Goal: Transaction & Acquisition: Purchase product/service

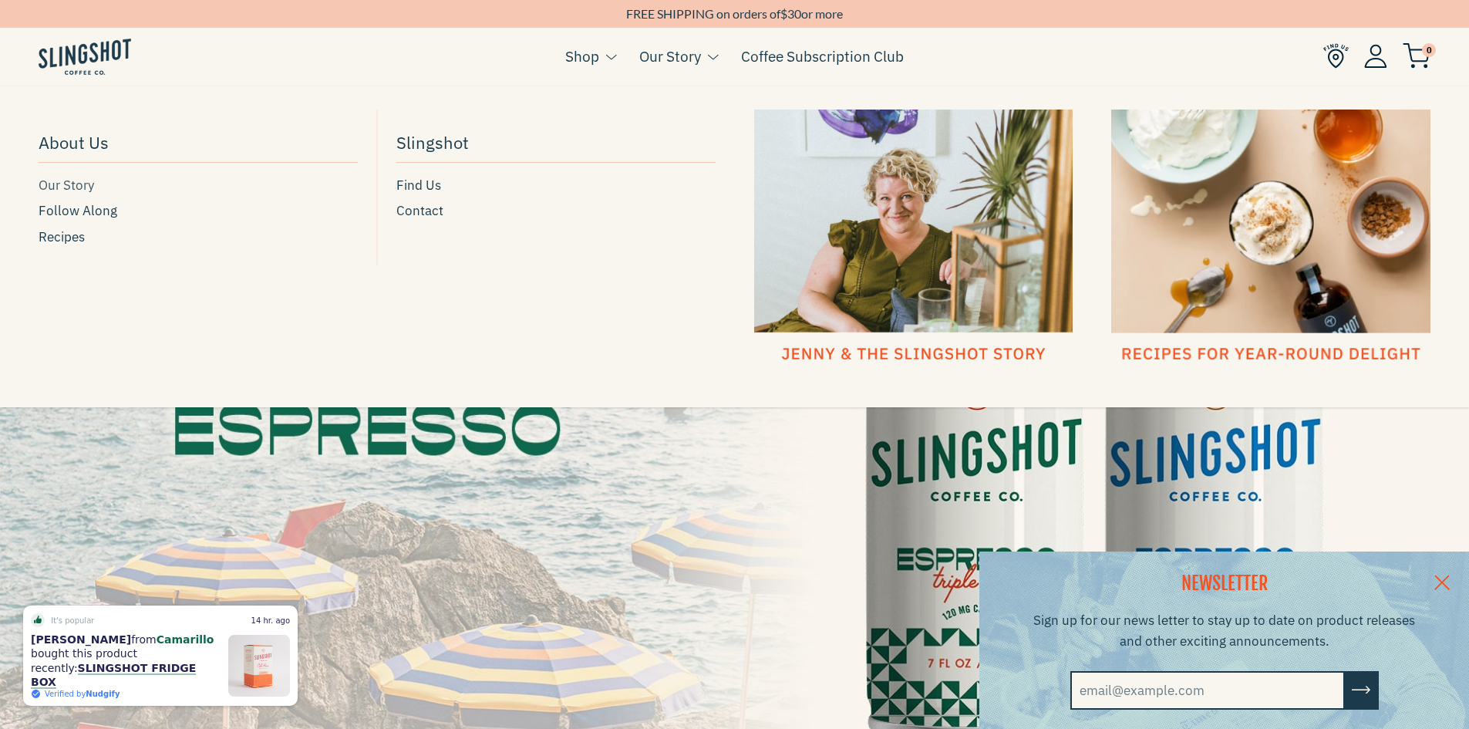
click at [50, 185] on span "Our Story" at bounding box center [67, 185] width 56 height 21
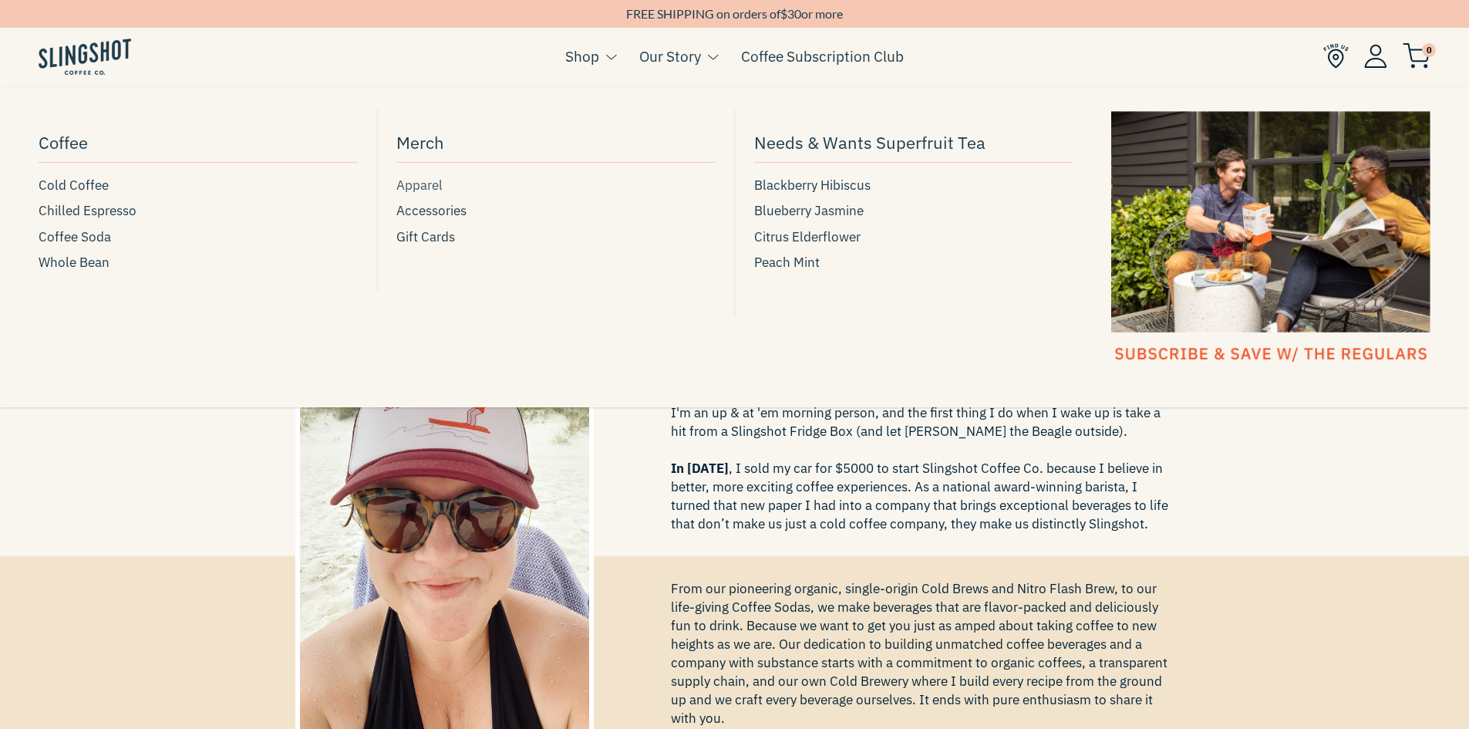
click at [413, 184] on span "Apparel" at bounding box center [419, 185] width 46 height 21
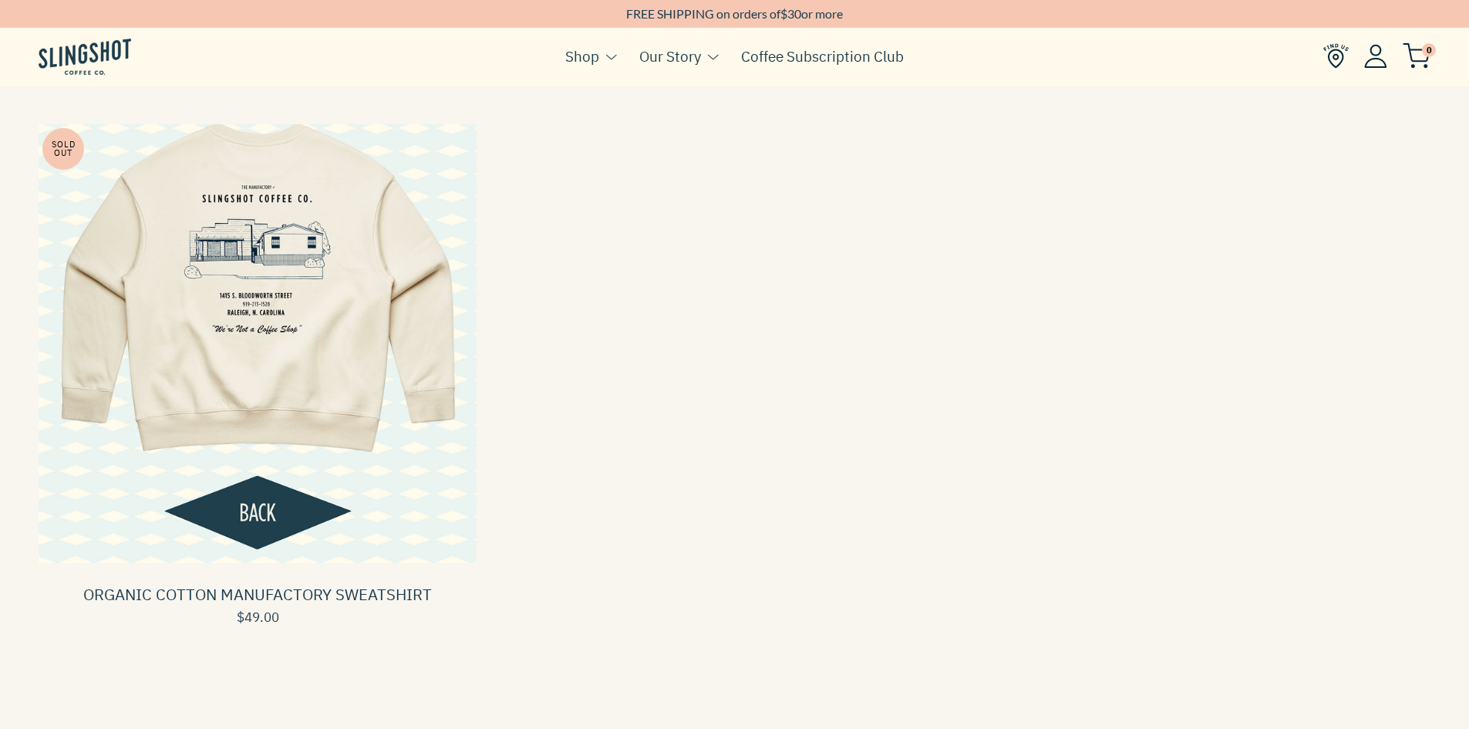
scroll to position [180, 0]
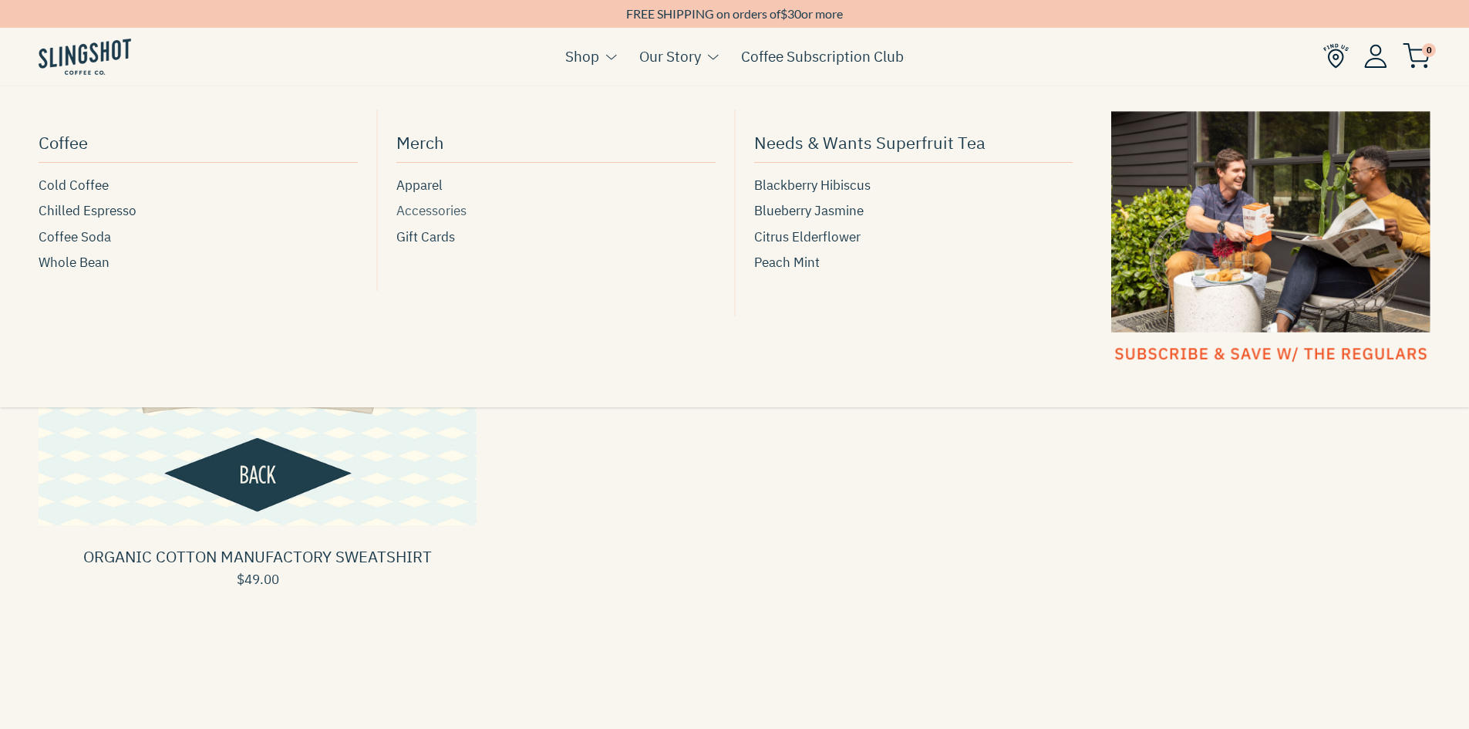
click at [422, 210] on span "Accessories" at bounding box center [431, 211] width 70 height 21
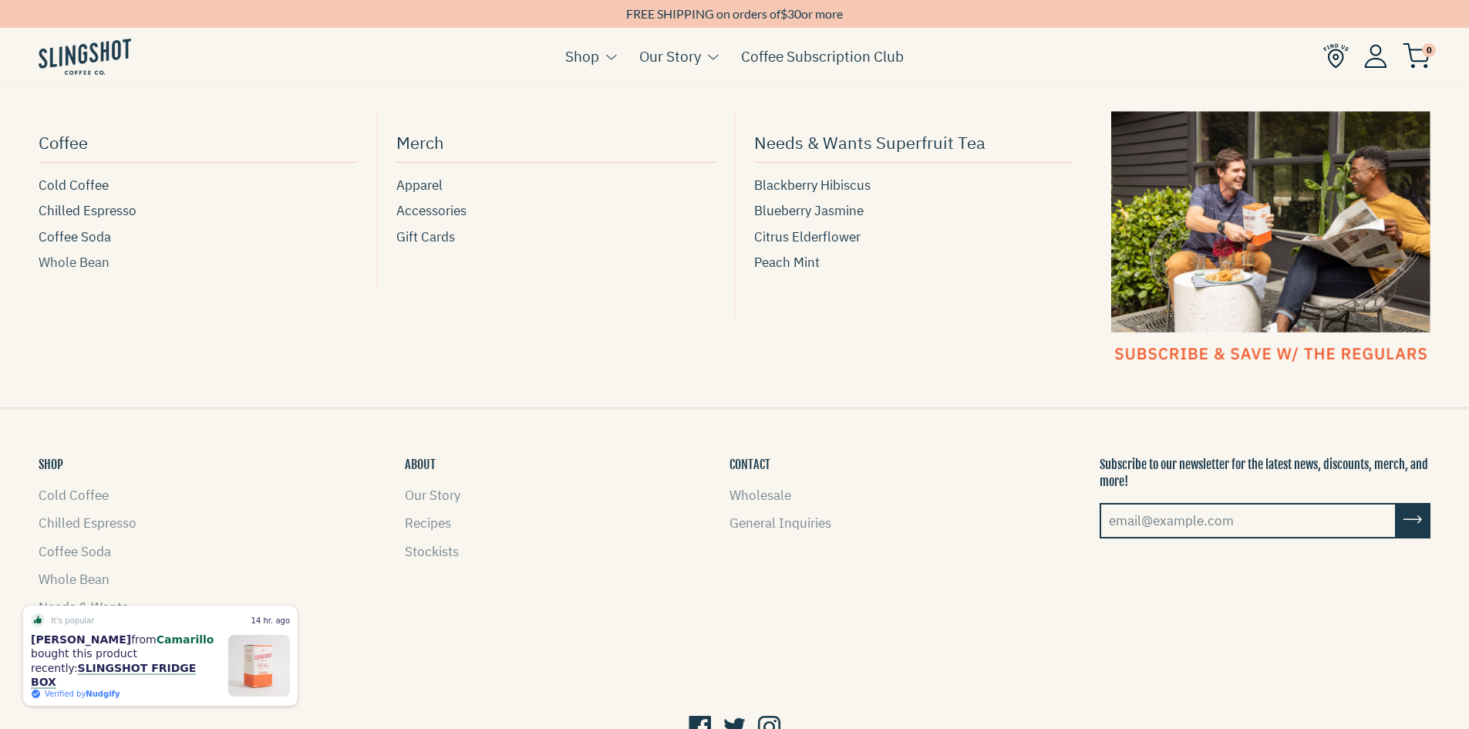
click at [67, 258] on span "Whole Bean" at bounding box center [74, 262] width 71 height 21
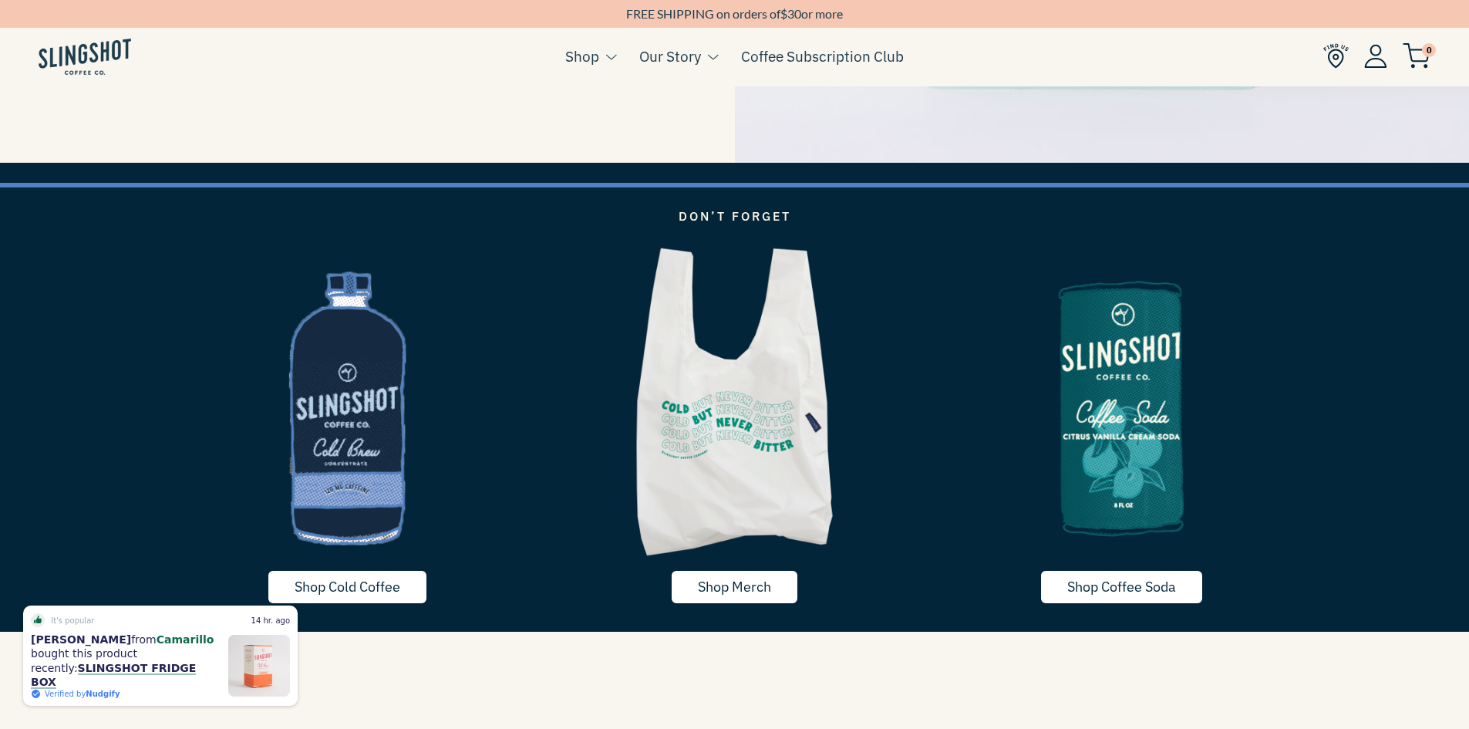
scroll to position [2391, 0]
